Goal: Transaction & Acquisition: Purchase product/service

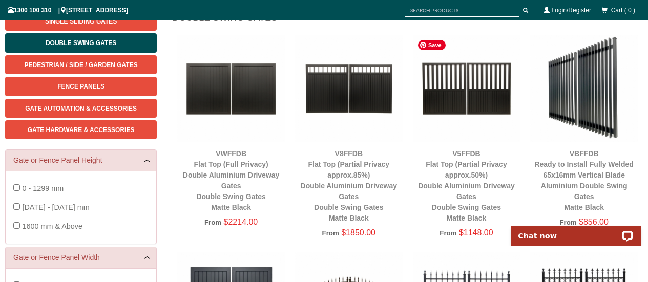
scroll to position [151, 0]
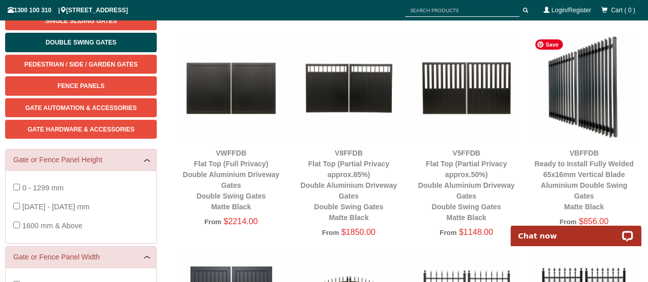
click at [590, 93] on img at bounding box center [585, 88] width 108 height 108
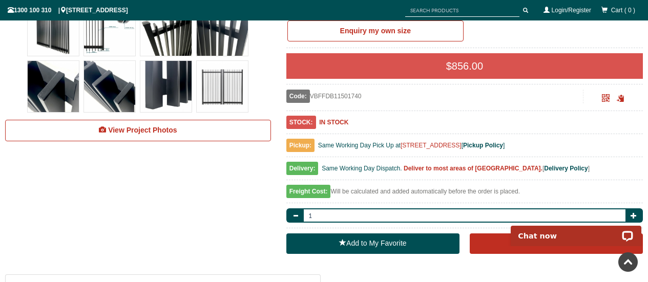
scroll to position [404, 0]
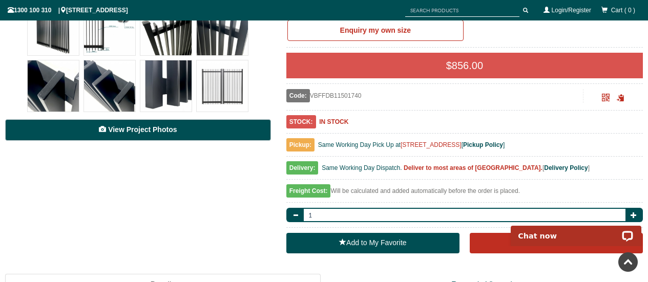
click at [153, 130] on span "View Project Photos" at bounding box center [142, 130] width 69 height 8
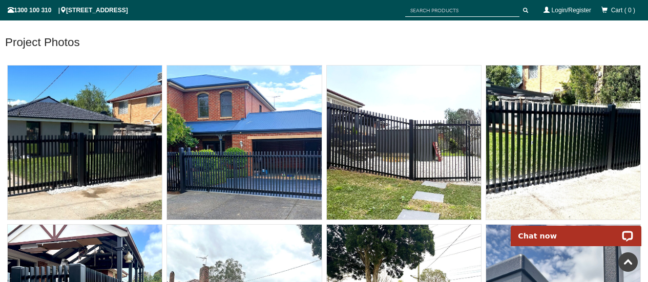
scroll to position [5615, 0]
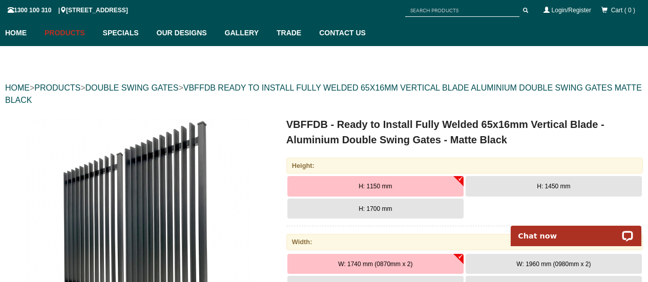
scroll to position [48, 0]
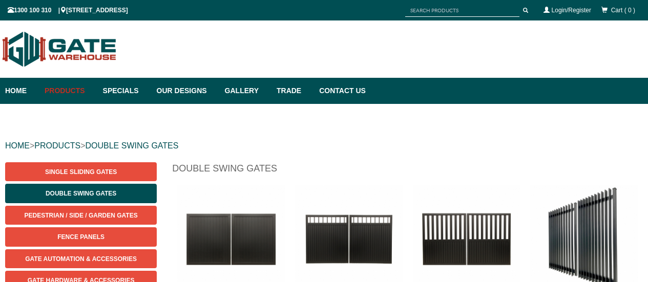
scroll to position [26, 0]
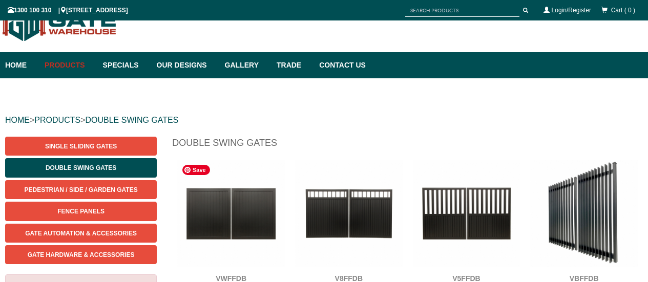
click at [258, 211] on img at bounding box center [231, 214] width 108 height 108
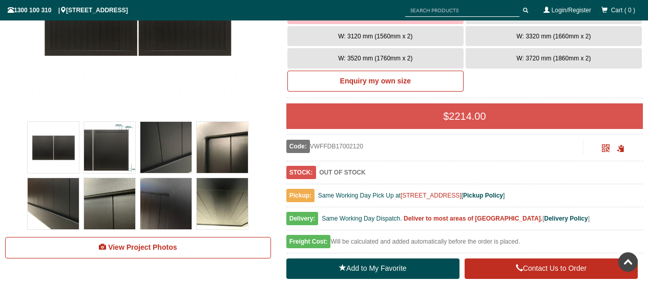
scroll to position [366, 0]
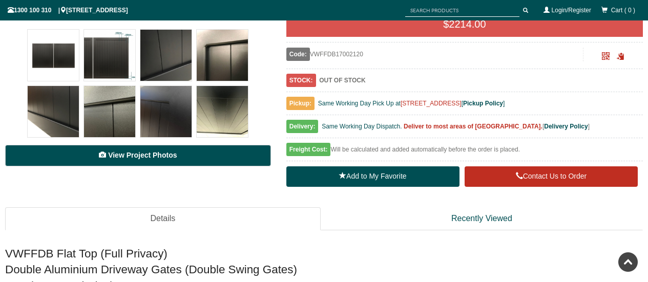
click at [161, 158] on span "View Project Photos" at bounding box center [142, 155] width 69 height 8
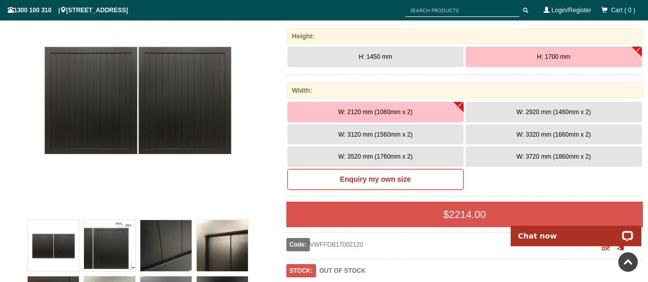
scroll to position [175, 0]
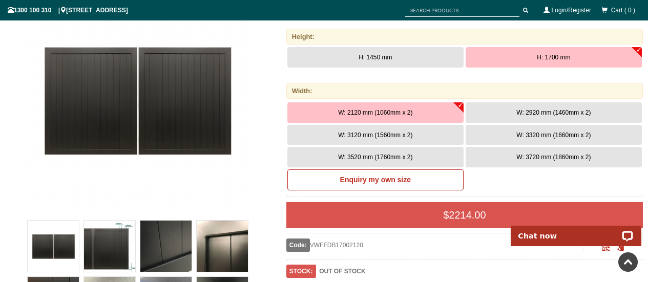
click at [414, 137] on button "W: 3120 mm (1560mm x 2)" at bounding box center [376, 135] width 176 height 21
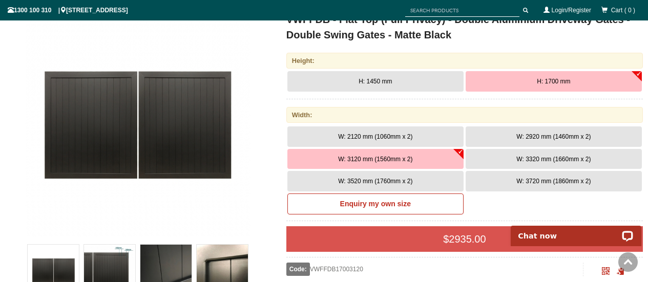
scroll to position [150, 0]
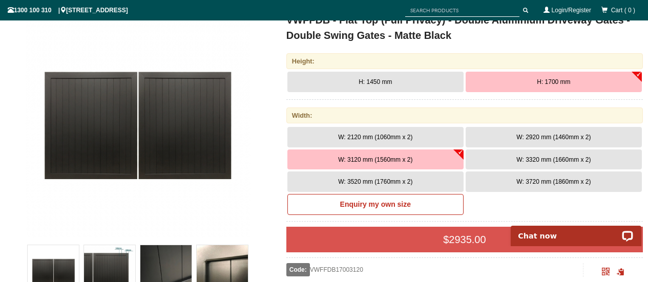
click at [527, 137] on span "W: 2920 mm (1460mm x 2)" at bounding box center [554, 137] width 74 height 7
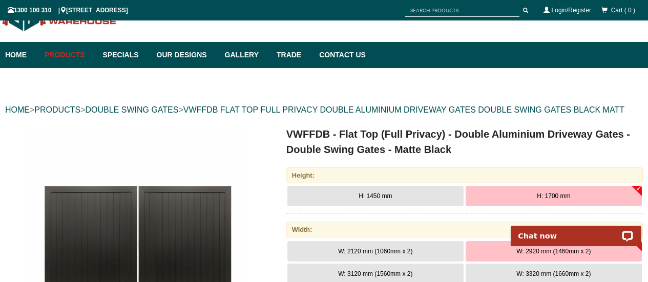
scroll to position [35, 0]
